Goal: Obtain resource: Obtain resource

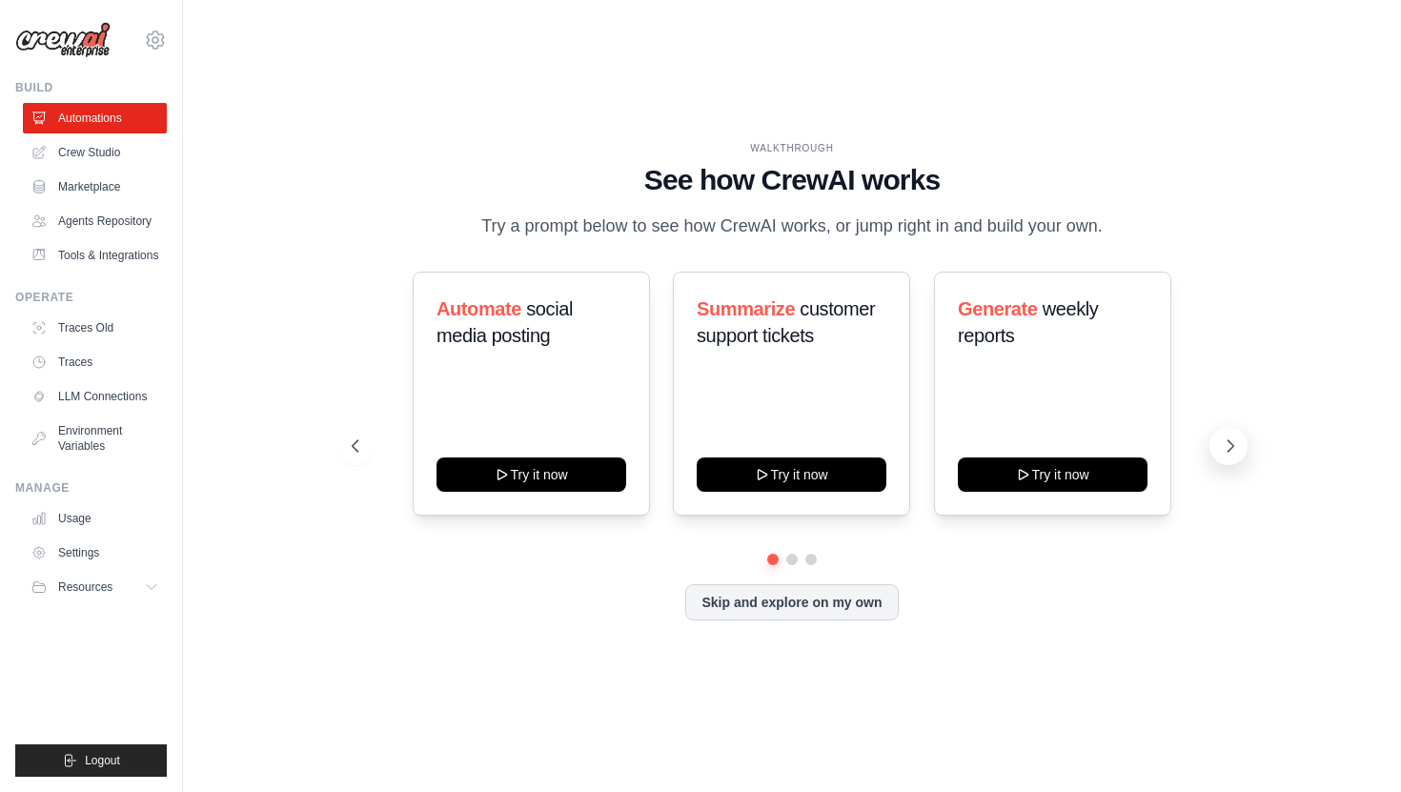
click at [1223, 444] on icon at bounding box center [1230, 446] width 19 height 19
click at [655, 450] on div "Triage GitHub issues Try it now Analyze customer feedback Try it now Monitor we…" at bounding box center [792, 394] width 880 height 244
click at [372, 448] on button at bounding box center [355, 446] width 38 height 38
click at [122, 158] on link "Crew Studio" at bounding box center [97, 152] width 144 height 30
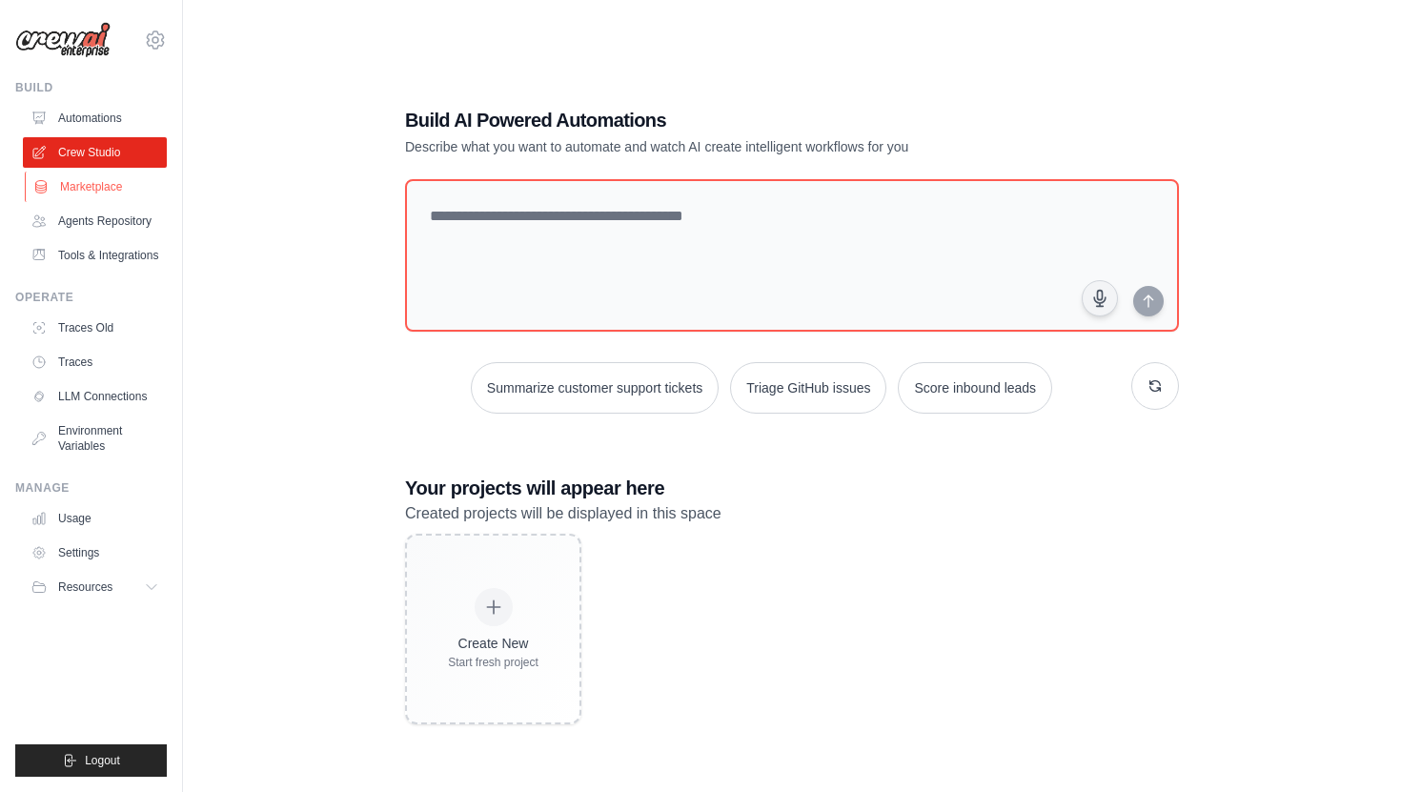
click at [113, 190] on link "Marketplace" at bounding box center [97, 187] width 144 height 30
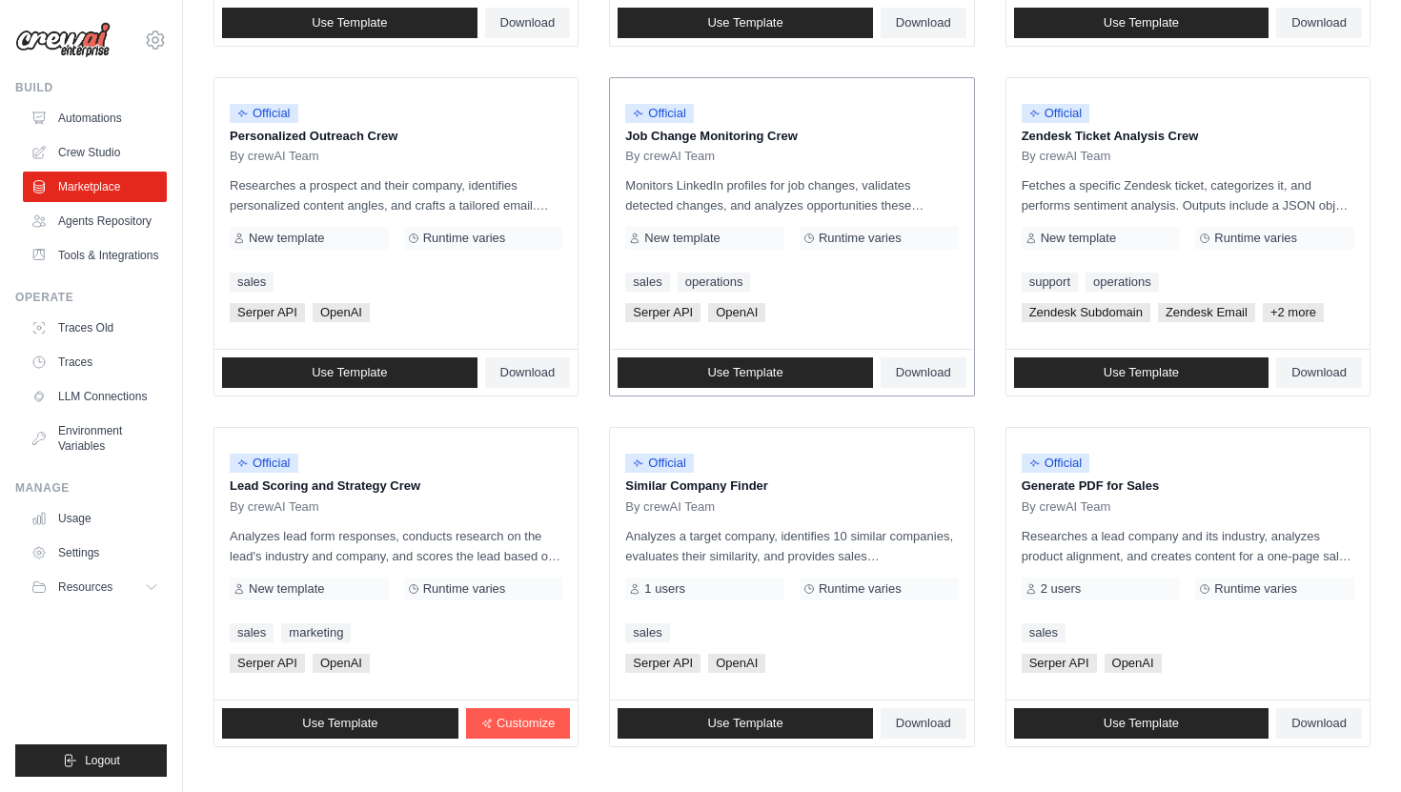
scroll to position [884, 0]
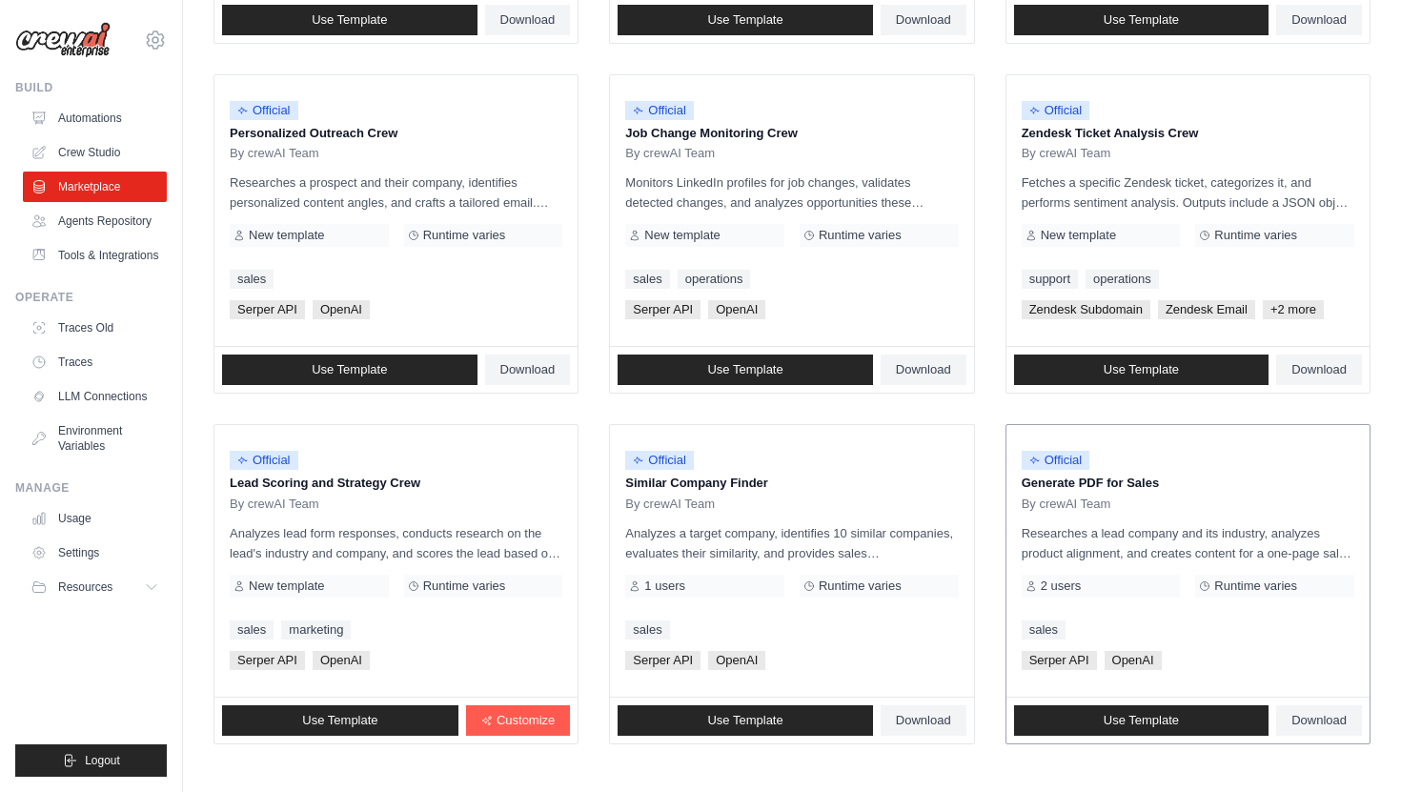
click at [1291, 541] on p "Researches a lead company and its industry, analyzes product alignment, and cre…" at bounding box center [1188, 543] width 333 height 40
click at [1079, 501] on span "By crewAI Team" at bounding box center [1067, 504] width 90 height 15
click at [1067, 443] on div "Official Generate PDF for Sales By crewAI Team" at bounding box center [1188, 475] width 333 height 71
click at [1067, 447] on div "Official Generate PDF for Sales By crewAI Team" at bounding box center [1188, 475] width 333 height 71
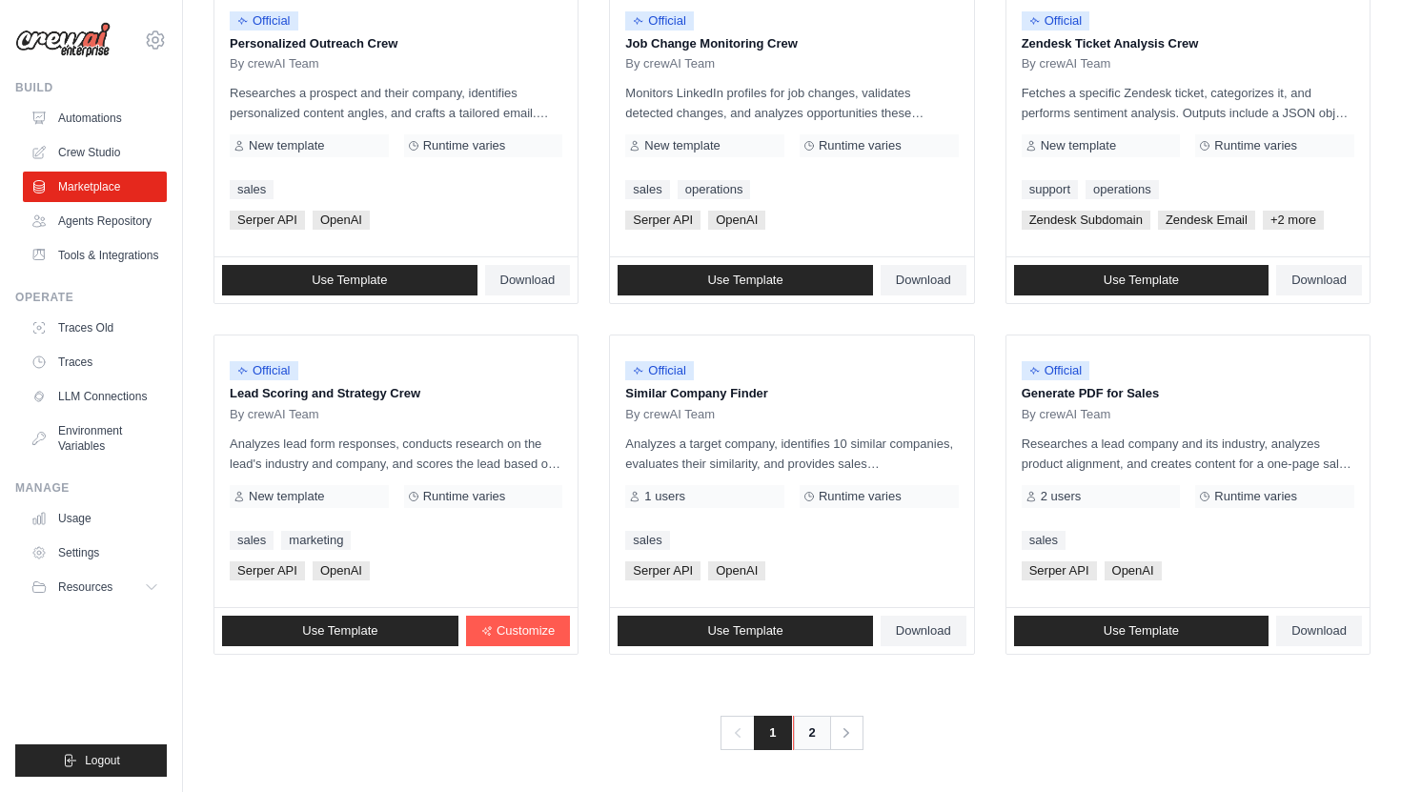
click at [810, 733] on link "2" at bounding box center [812, 733] width 38 height 34
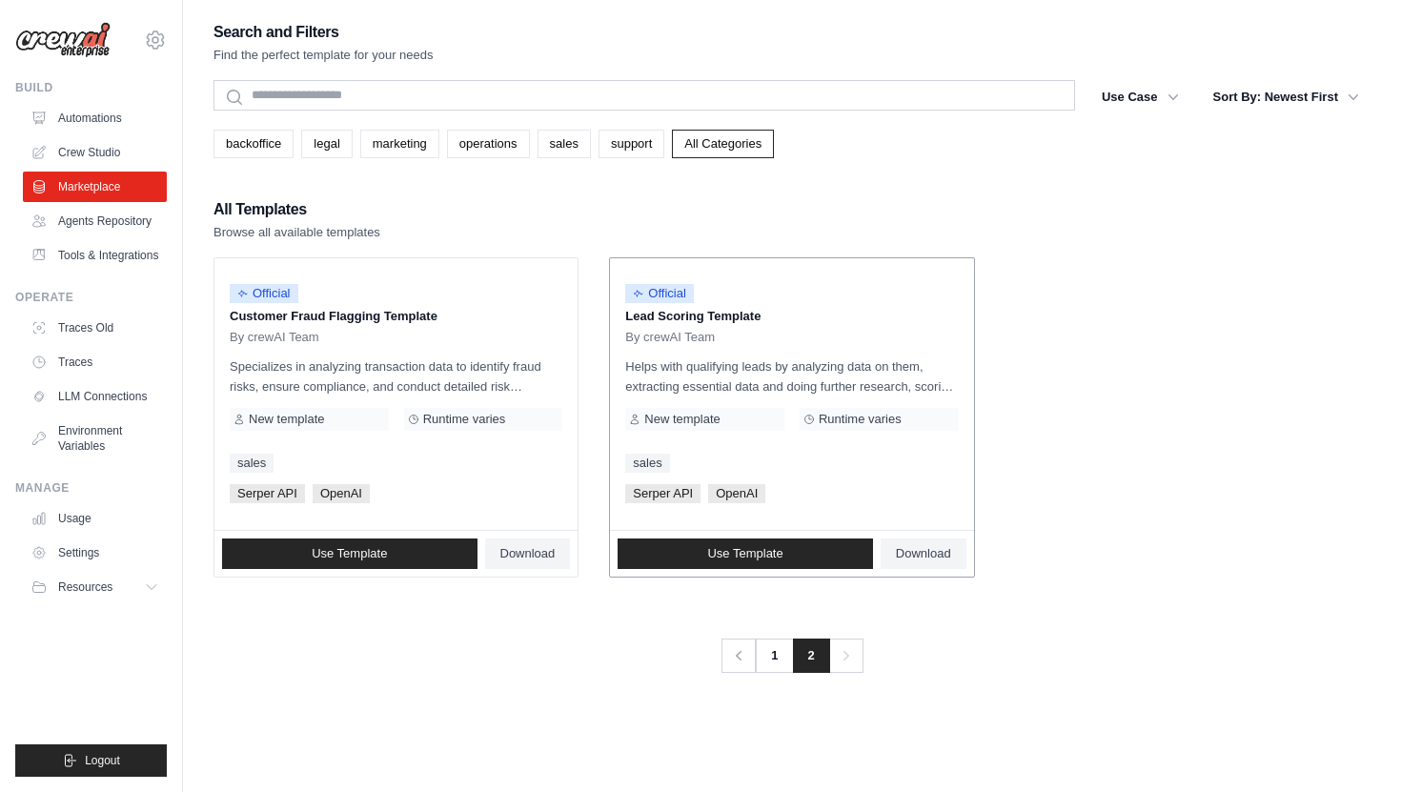
click at [899, 394] on p "Helps with qualifying leads by analyzing data on them, extracting essential dat…" at bounding box center [791, 376] width 333 height 40
click at [837, 559] on link "Use Template" at bounding box center [745, 554] width 255 height 30
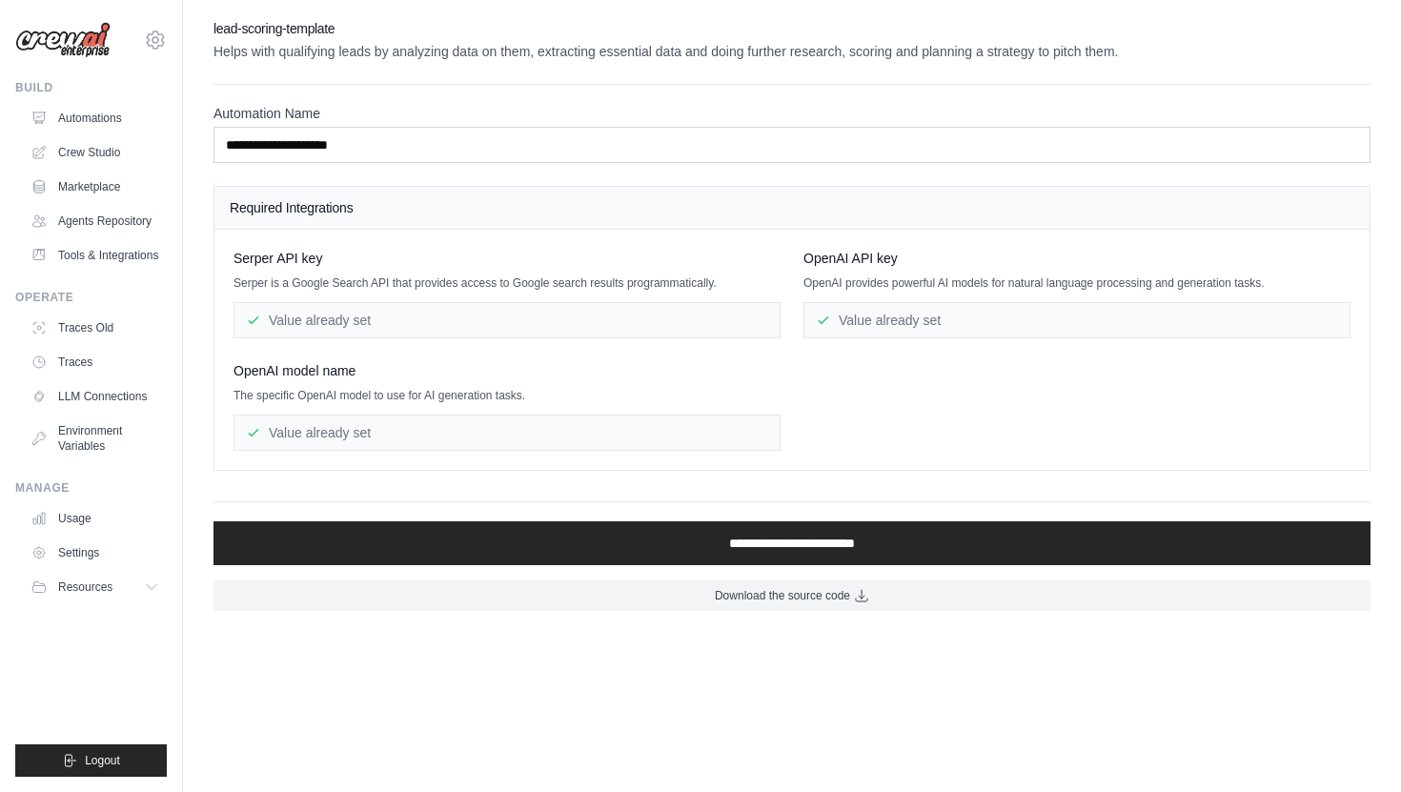
click at [317, 311] on div "Value already set" at bounding box center [507, 320] width 547 height 36
click at [407, 311] on div "Value already set" at bounding box center [507, 320] width 547 height 36
